Goal: Navigation & Orientation: Understand site structure

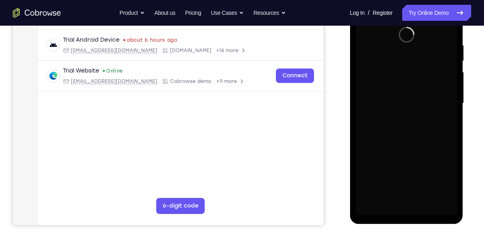
scroll to position [163, 0]
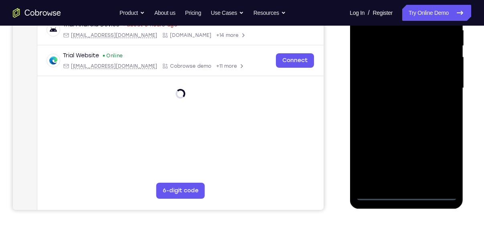
click at [407, 195] on div at bounding box center [406, 88] width 101 height 225
click at [443, 158] on div at bounding box center [406, 88] width 101 height 225
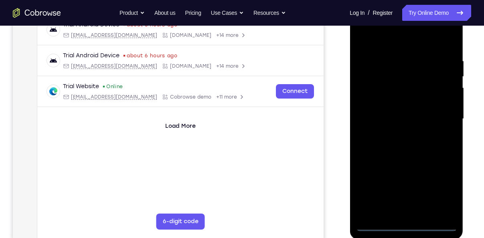
scroll to position [123, 0]
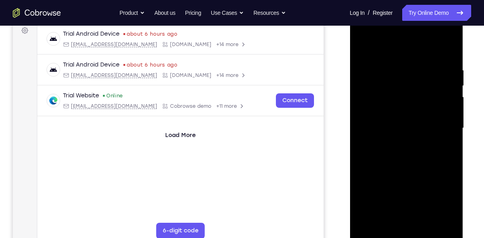
click at [364, 33] on div at bounding box center [406, 128] width 101 height 225
click at [441, 125] on div at bounding box center [406, 128] width 101 height 225
click at [399, 144] on div at bounding box center [406, 128] width 101 height 225
click at [389, 118] on div at bounding box center [406, 128] width 101 height 225
click at [393, 111] on div at bounding box center [406, 128] width 101 height 225
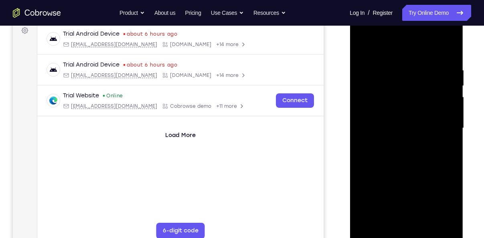
click at [409, 128] on div at bounding box center [406, 128] width 101 height 225
click at [410, 152] on div at bounding box center [406, 128] width 101 height 225
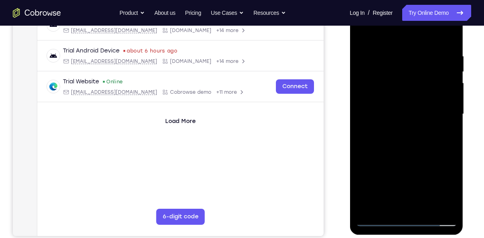
scroll to position [136, 0]
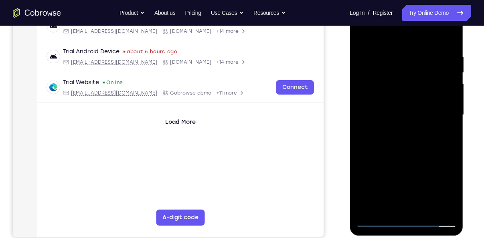
click at [404, 154] on div at bounding box center [406, 115] width 101 height 225
click at [399, 47] on div at bounding box center [406, 115] width 101 height 225
click at [446, 127] on div at bounding box center [406, 115] width 101 height 225
click at [446, 37] on div at bounding box center [406, 115] width 101 height 225
click at [424, 55] on div at bounding box center [406, 115] width 101 height 225
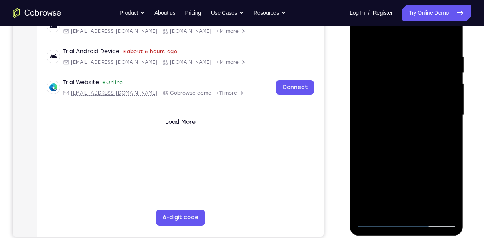
click at [447, 35] on div at bounding box center [406, 115] width 101 height 225
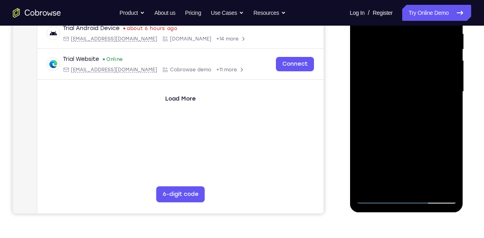
scroll to position [161, 0]
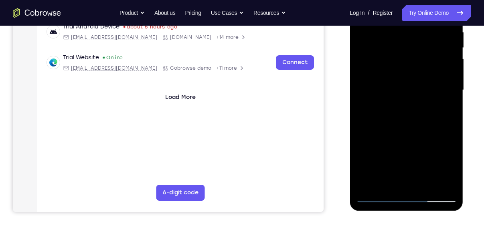
click at [452, 175] on div at bounding box center [406, 90] width 101 height 225
click at [362, 130] on div at bounding box center [406, 90] width 101 height 225
click at [363, 58] on div at bounding box center [406, 90] width 101 height 225
click at [361, 134] on div at bounding box center [406, 90] width 101 height 225
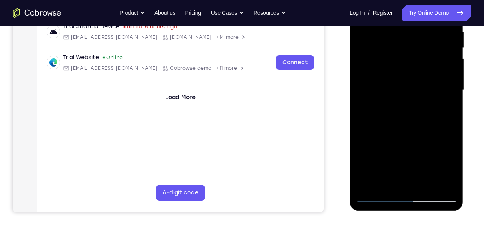
click at [360, 96] on div at bounding box center [406, 90] width 101 height 225
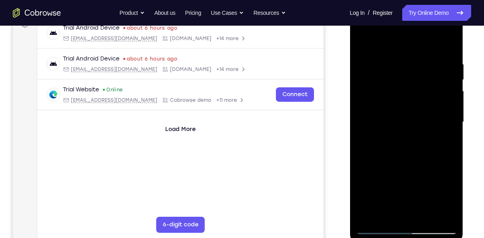
scroll to position [128, 0]
click at [365, 40] on div at bounding box center [406, 122] width 101 height 225
click at [423, 219] on div at bounding box center [406, 122] width 101 height 225
click at [403, 163] on div at bounding box center [406, 122] width 101 height 225
drag, startPoint x: 437, startPoint y: 189, endPoint x: 426, endPoint y: 117, distance: 72.7
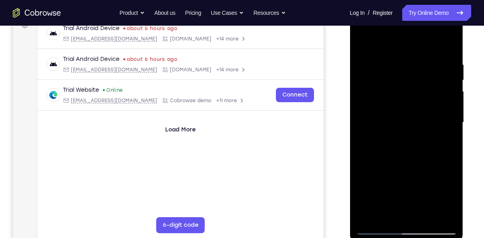
click at [426, 117] on div at bounding box center [406, 122] width 101 height 225
drag, startPoint x: 417, startPoint y: 198, endPoint x: 418, endPoint y: 138, distance: 60.2
click at [418, 138] on div at bounding box center [406, 122] width 101 height 225
click at [400, 151] on div at bounding box center [406, 122] width 101 height 225
click at [384, 213] on div at bounding box center [406, 122] width 101 height 225
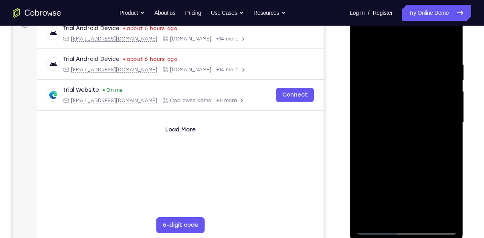
click at [447, 146] on div at bounding box center [406, 122] width 101 height 225
click at [449, 145] on div at bounding box center [406, 122] width 101 height 225
click at [359, 43] on div at bounding box center [406, 122] width 101 height 225
drag, startPoint x: 432, startPoint y: 132, endPoint x: 431, endPoint y: 230, distance: 97.9
click at [431, 230] on div at bounding box center [406, 122] width 101 height 225
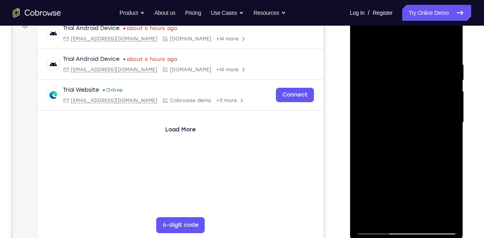
drag, startPoint x: 425, startPoint y: 141, endPoint x: 421, endPoint y: 213, distance: 71.6
click at [421, 213] on div at bounding box center [406, 122] width 101 height 225
